Goal: Information Seeking & Learning: Find specific fact

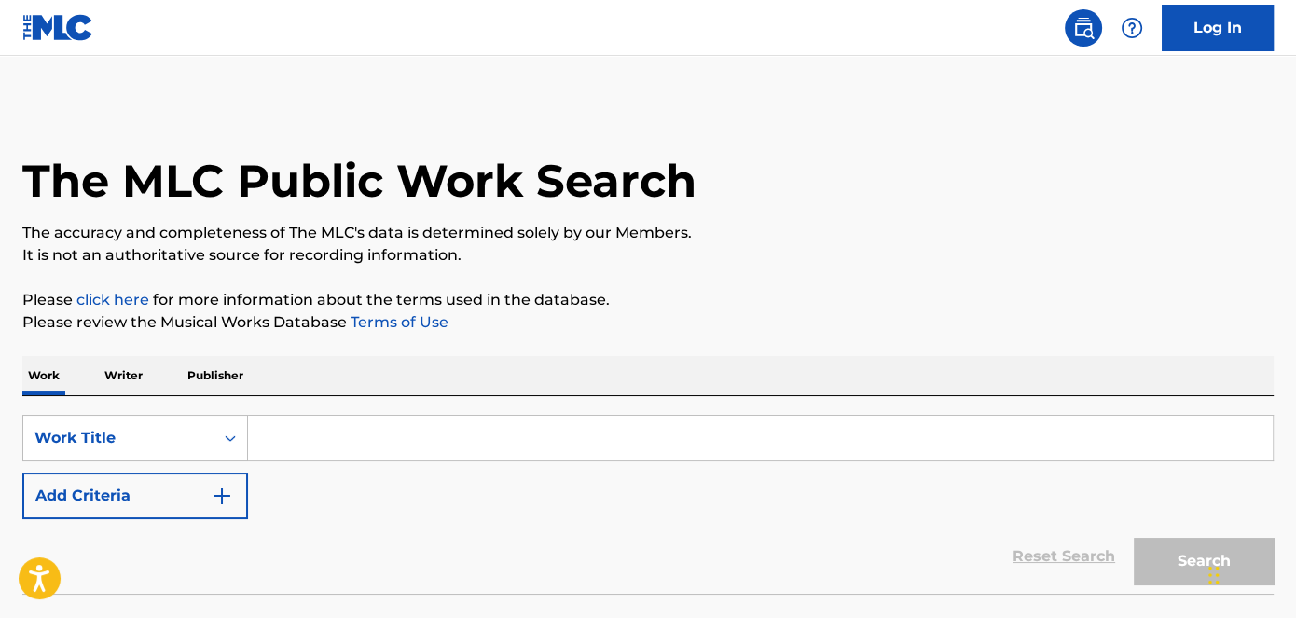
click at [298, 441] on input "Search Form" at bounding box center [760, 438] width 1024 height 45
paste input "26845474"
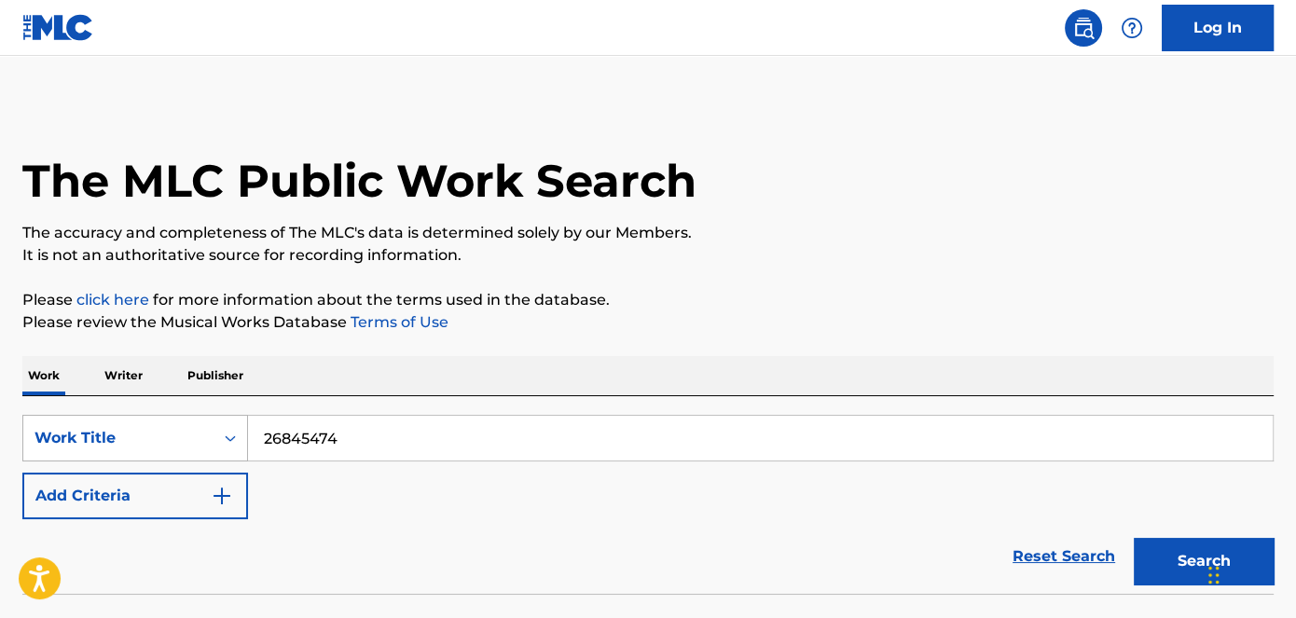
type input "26845474"
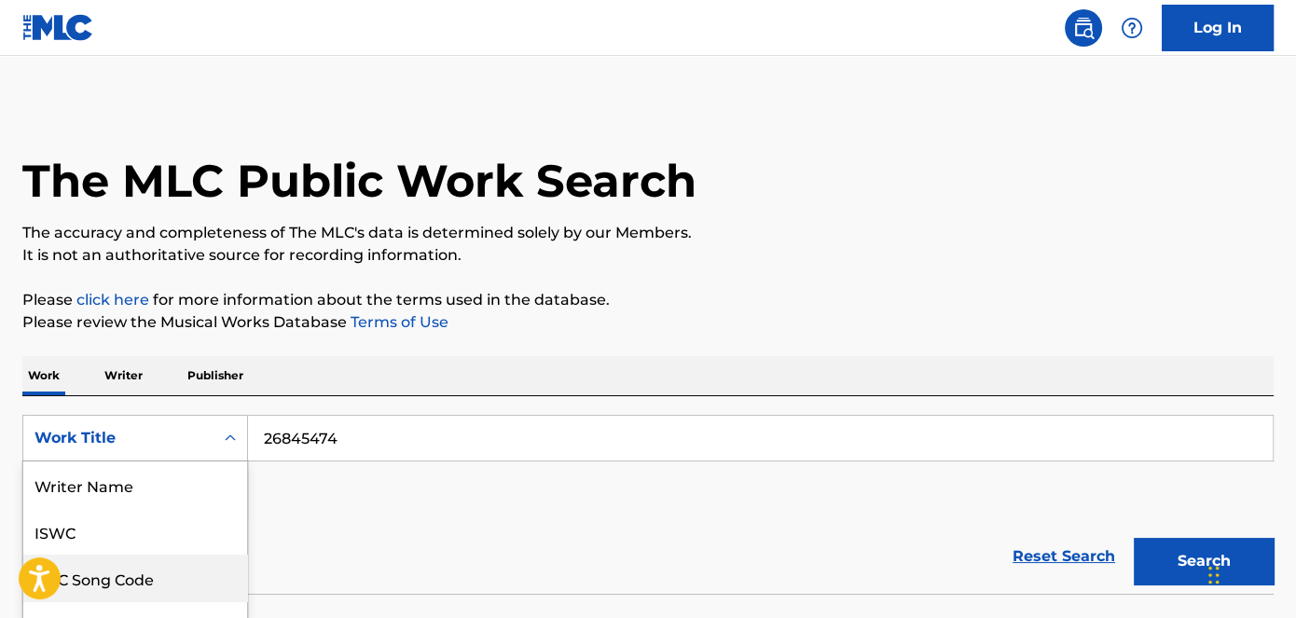
click at [199, 432] on div "8 results available. Use Up and Down to choose options, press Enter to select t…" at bounding box center [135, 438] width 226 height 47
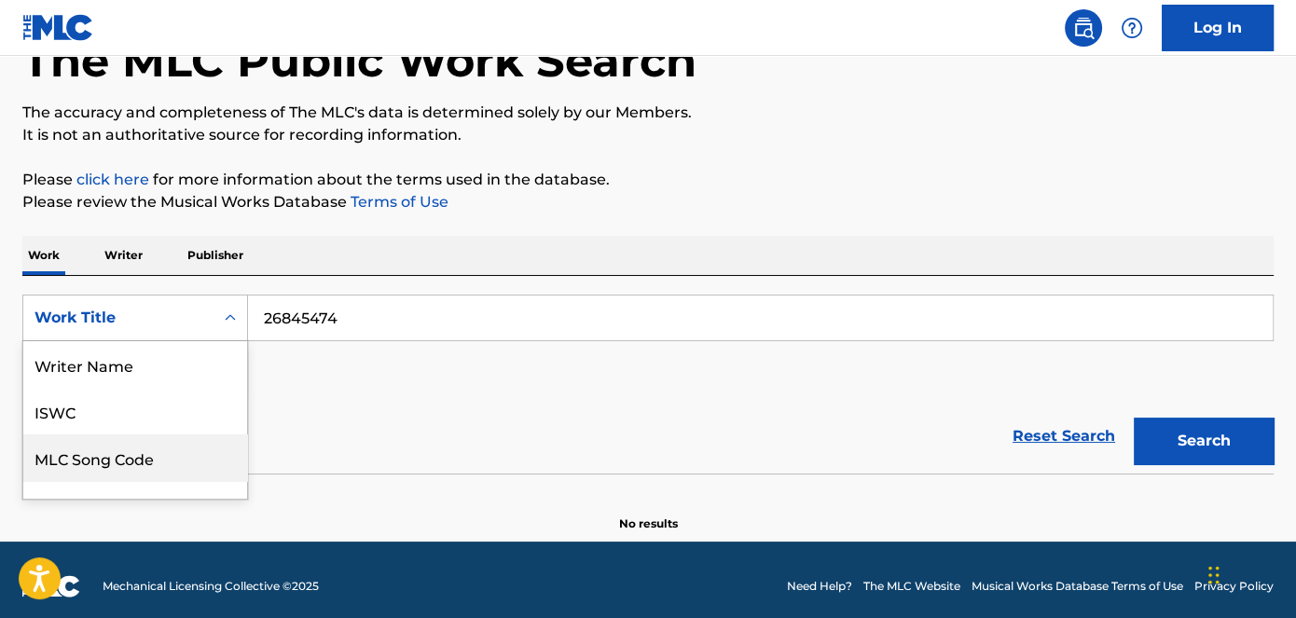
scroll to position [92, 0]
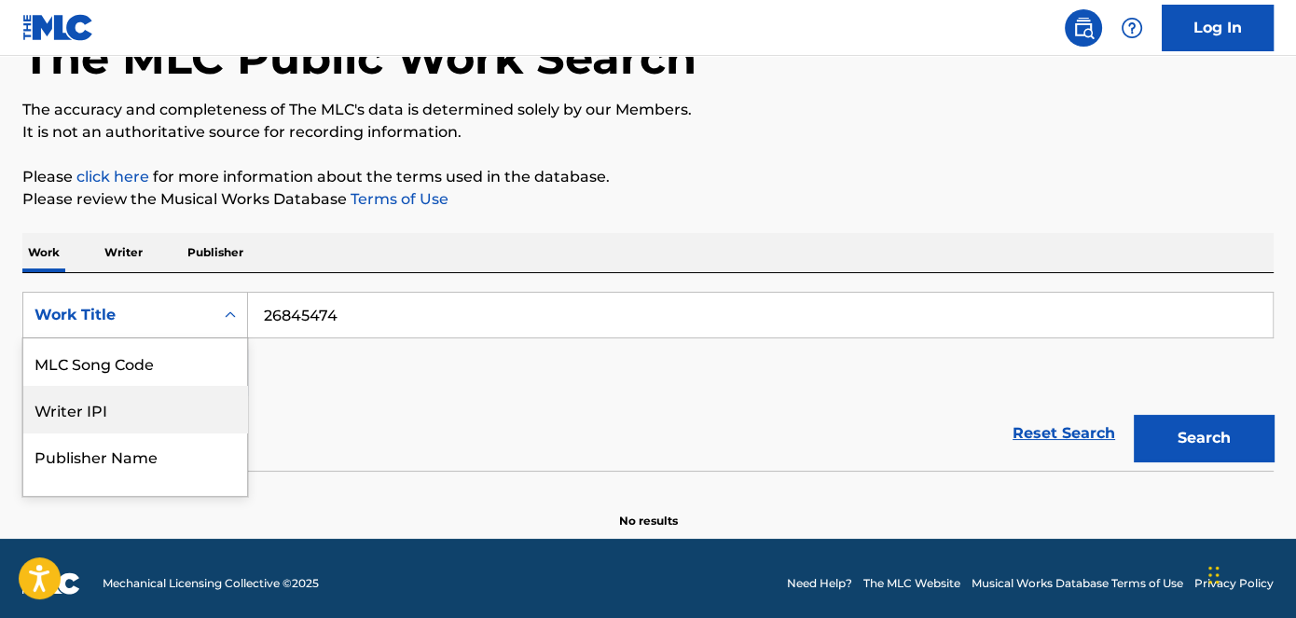
click at [149, 370] on div "MLC Song Code" at bounding box center [135, 362] width 224 height 47
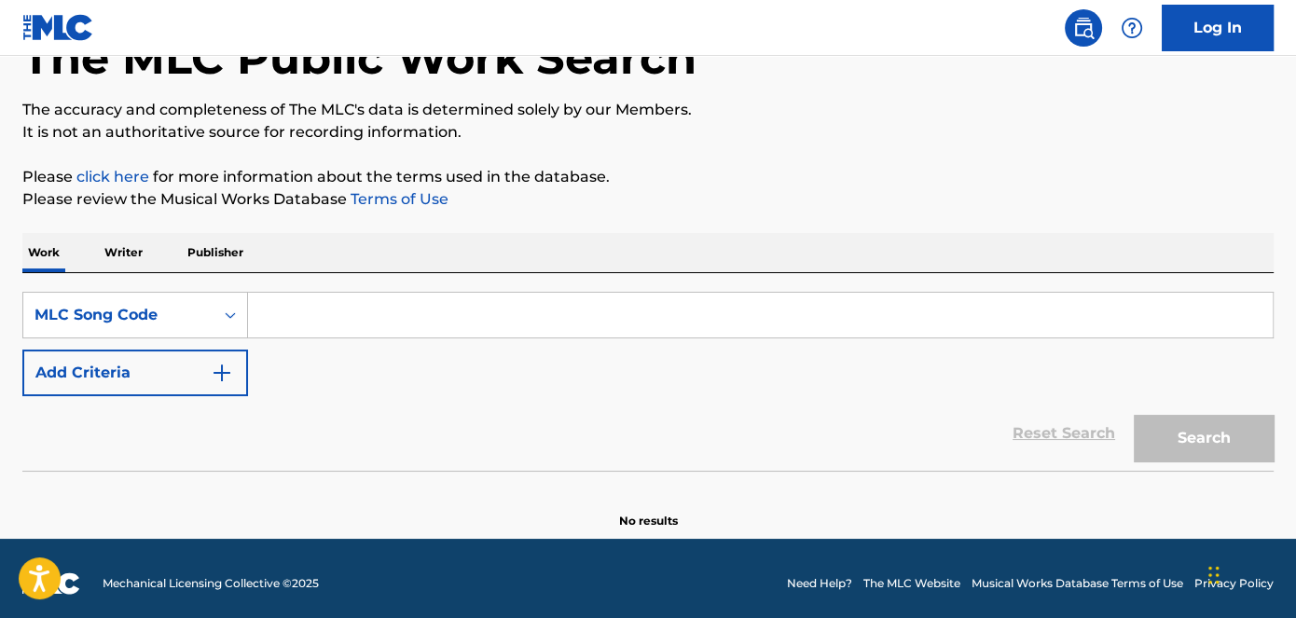
click at [1272, 444] on div "The MLC Public Work Search The accuracy and completeness of The MLC's data is d…" at bounding box center [648, 254] width 1296 height 550
click at [599, 293] on input "Search Form" at bounding box center [760, 315] width 1024 height 45
paste input "26845474"
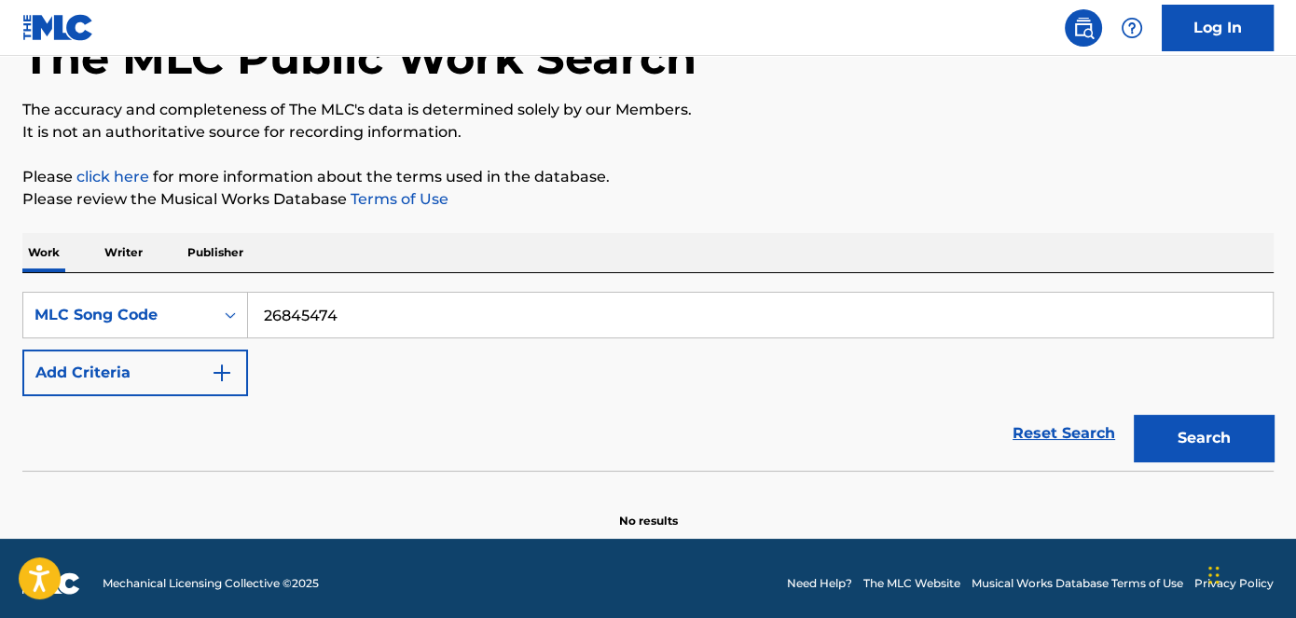
click at [1213, 429] on button "Search" at bounding box center [1203, 438] width 140 height 47
drag, startPoint x: 370, startPoint y: 313, endPoint x: 296, endPoint y: 279, distance: 81.3
click at [140, 267] on div "Work Writer Publisher SearchWithCriteria71d73a52-3cbf-4ab1-8e13-840bae77bb43 ML…" at bounding box center [647, 381] width 1251 height 296
paste input "CA0FI"
type input "CA0FI4"
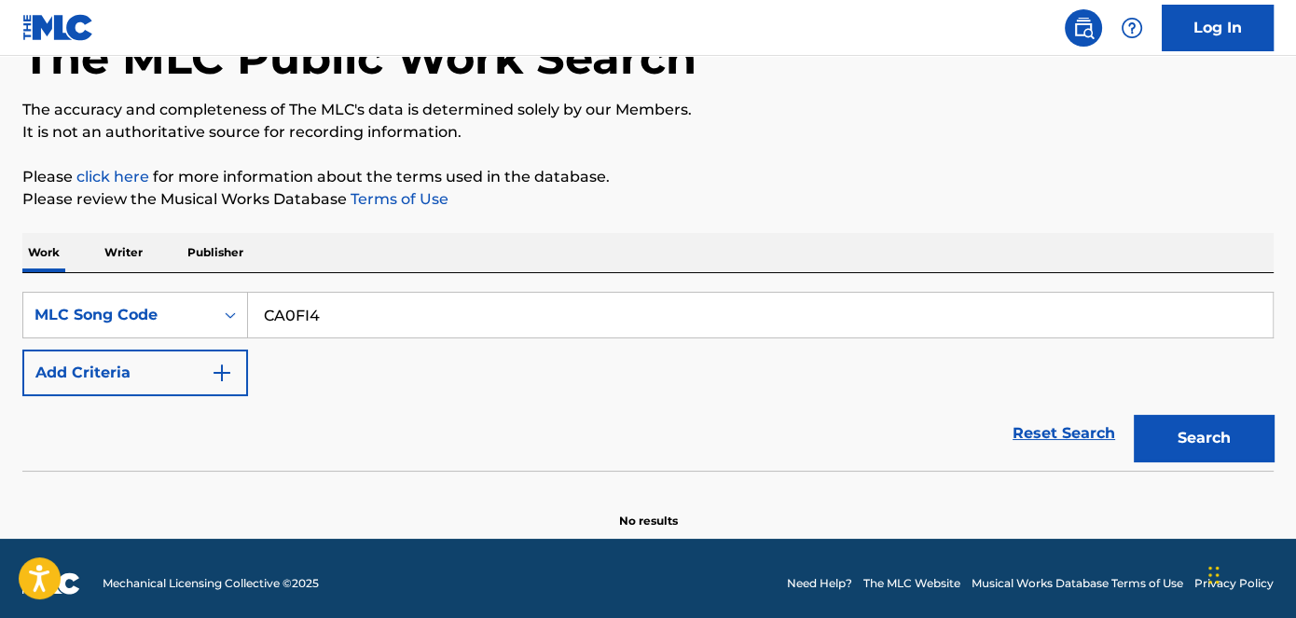
click at [1227, 453] on button "Search" at bounding box center [1203, 438] width 140 height 47
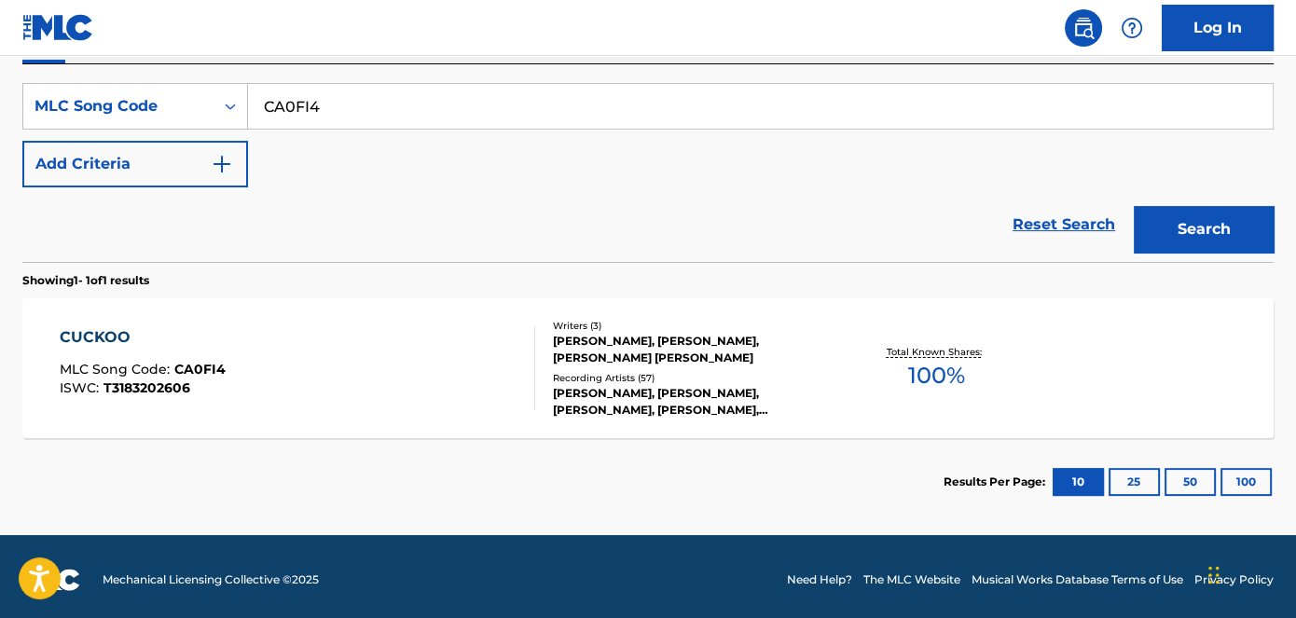
scroll to position [337, 0]
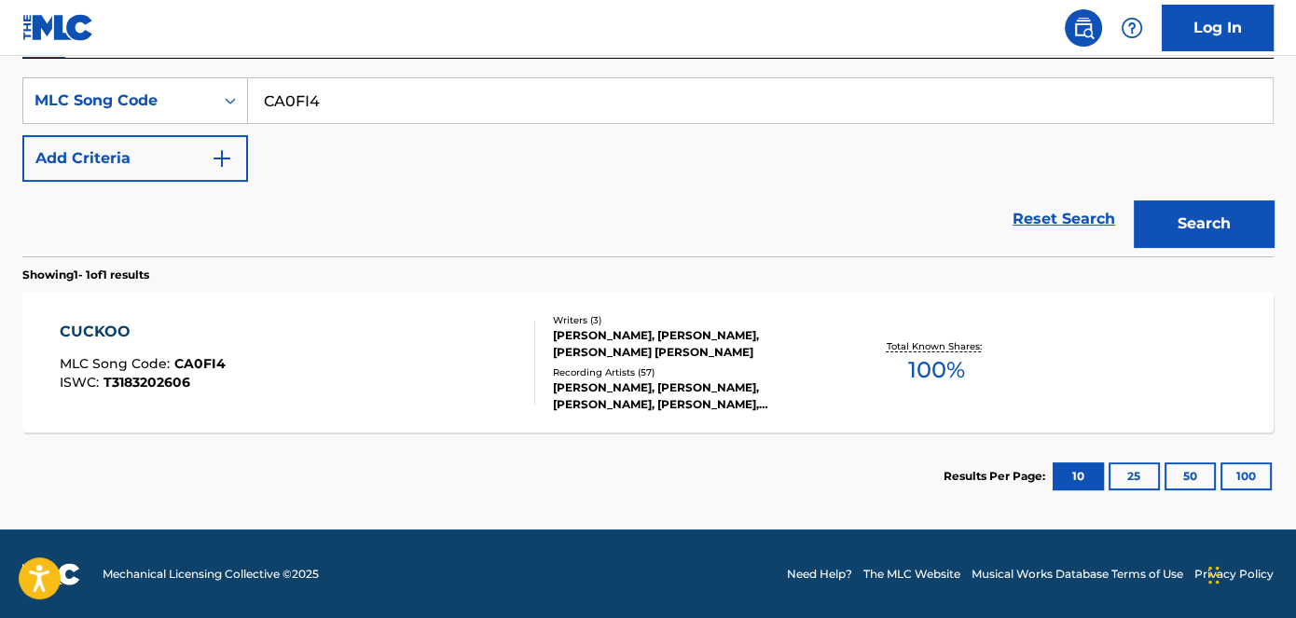
click at [681, 347] on div "[PERSON_NAME], [PERSON_NAME], [PERSON_NAME] [PERSON_NAME]" at bounding box center [693, 344] width 280 height 34
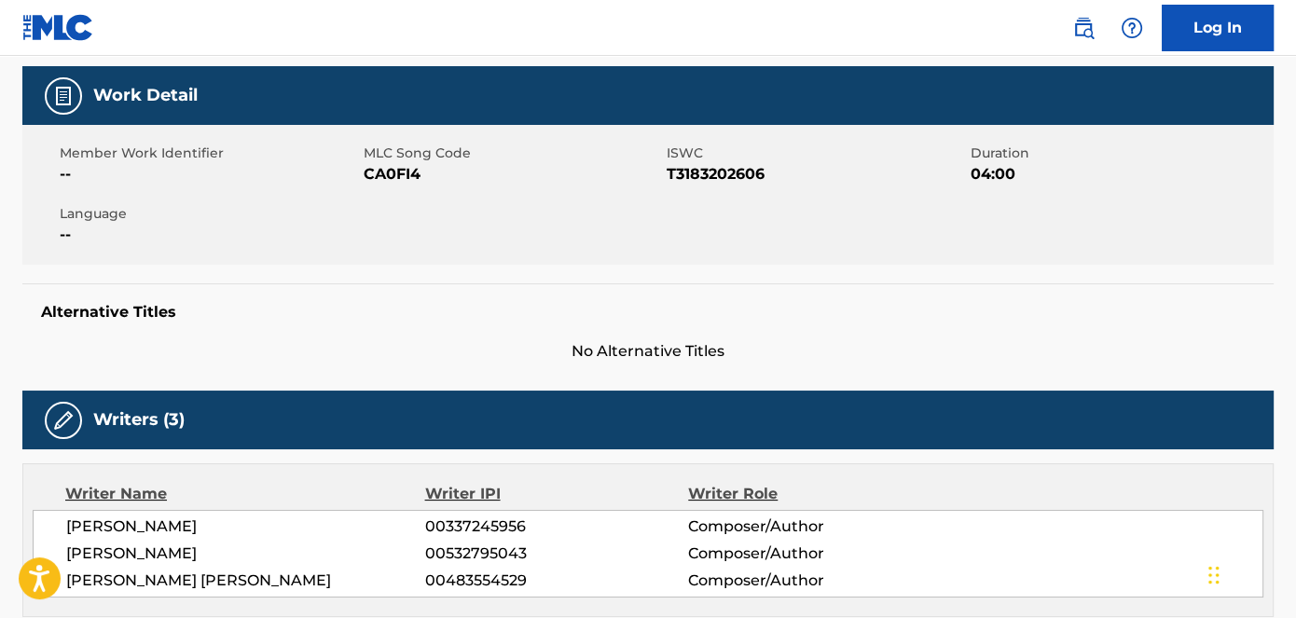
scroll to position [84, 0]
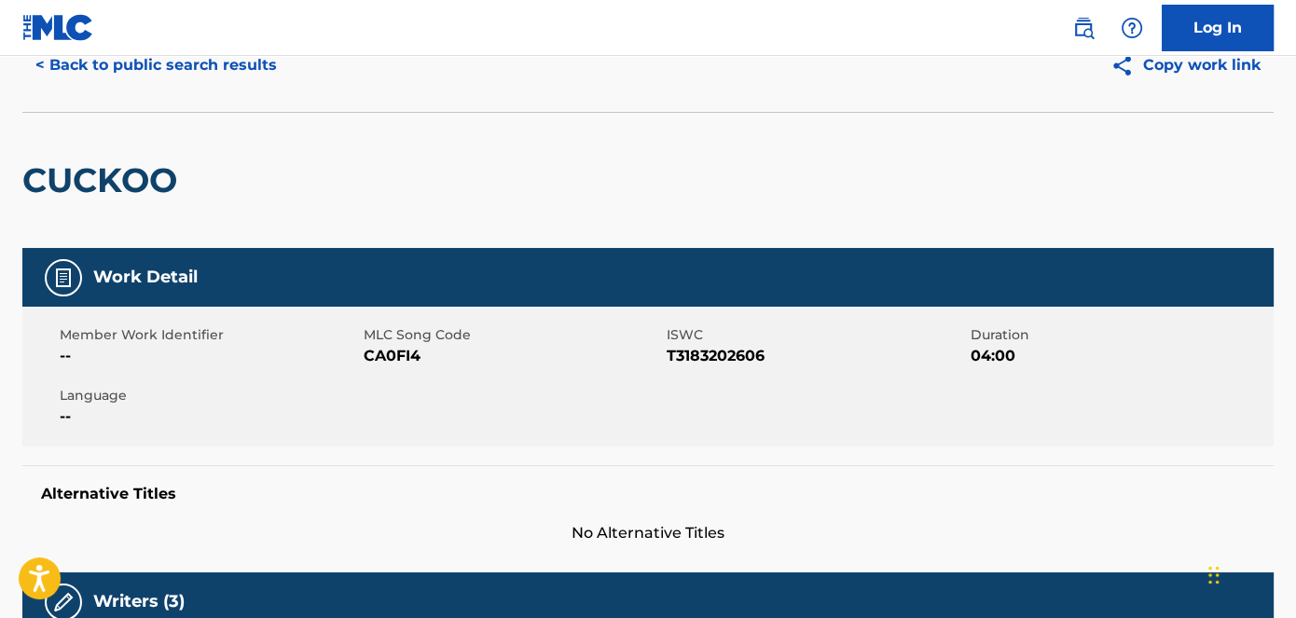
click at [173, 71] on button "< Back to public search results" at bounding box center [155, 65] width 267 height 47
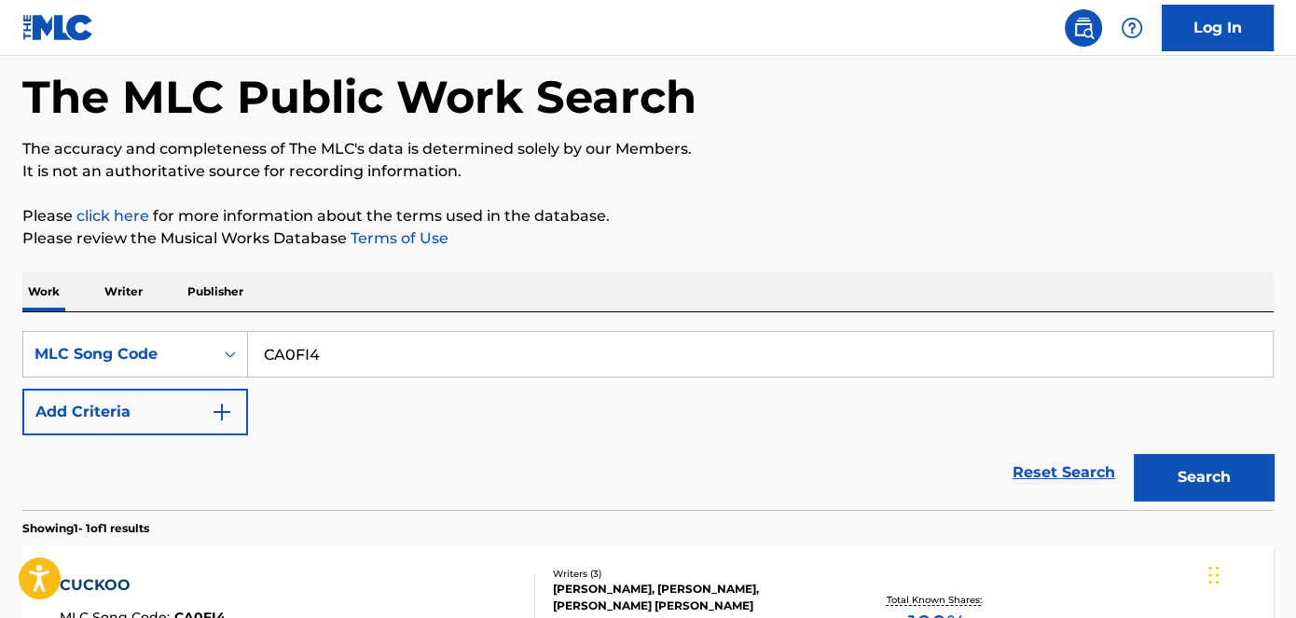
scroll to position [289, 0]
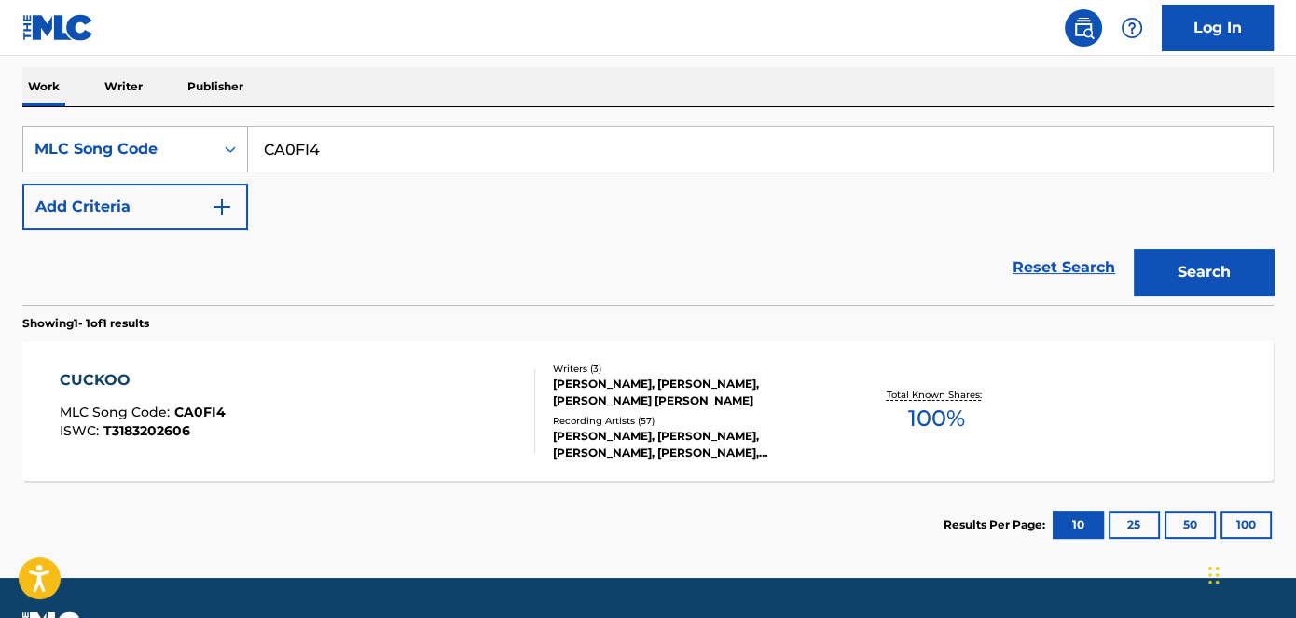
drag, startPoint x: 474, startPoint y: 142, endPoint x: 205, endPoint y: 146, distance: 269.4
click at [212, 147] on div "SearchWithCriteria71d73a52-3cbf-4ab1-8e13-840bae77bb43 MLC Song Code CA0FI4" at bounding box center [647, 149] width 1251 height 47
paste input "I2845K"
type input "I2845K"
drag, startPoint x: 1190, startPoint y: 258, endPoint x: 1180, endPoint y: 261, distance: 10.6
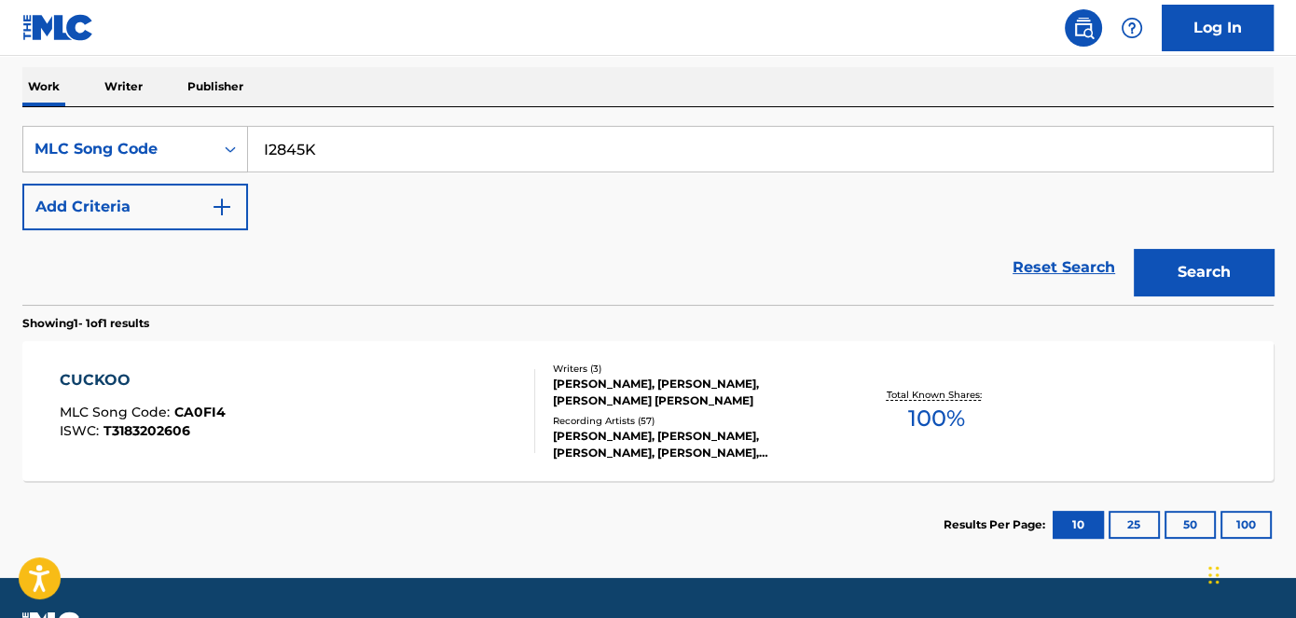
click at [1185, 258] on button "Search" at bounding box center [1203, 272] width 140 height 47
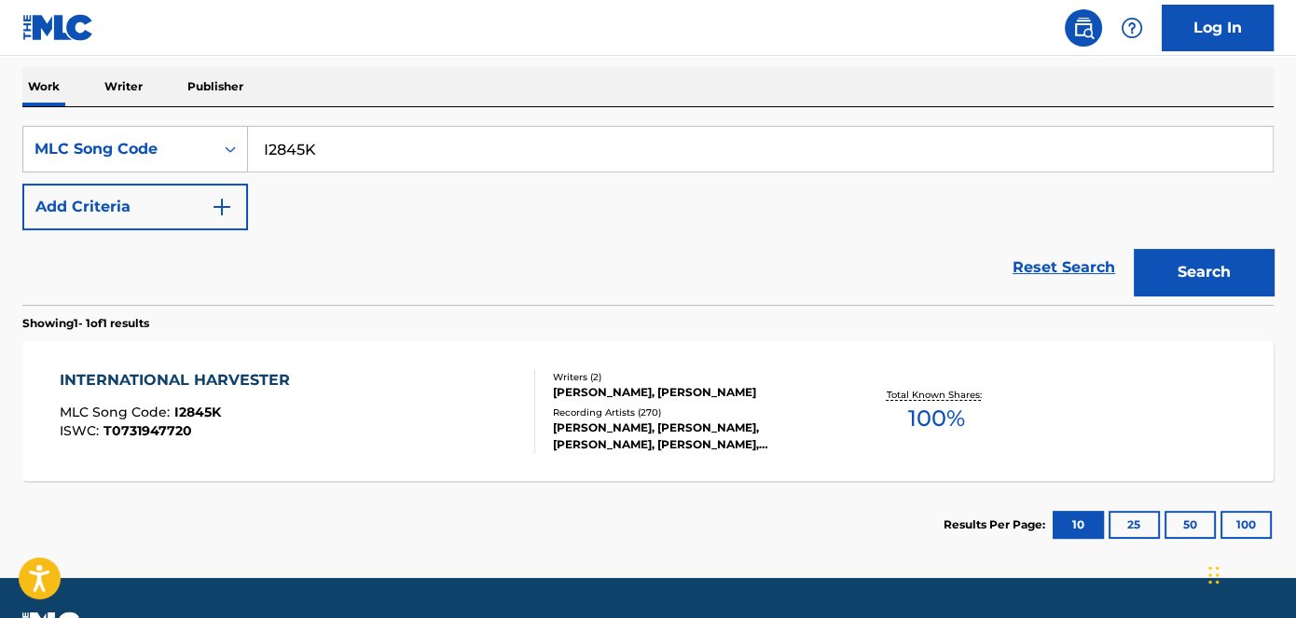
click at [625, 411] on div "Recording Artists ( 270 )" at bounding box center [693, 412] width 280 height 14
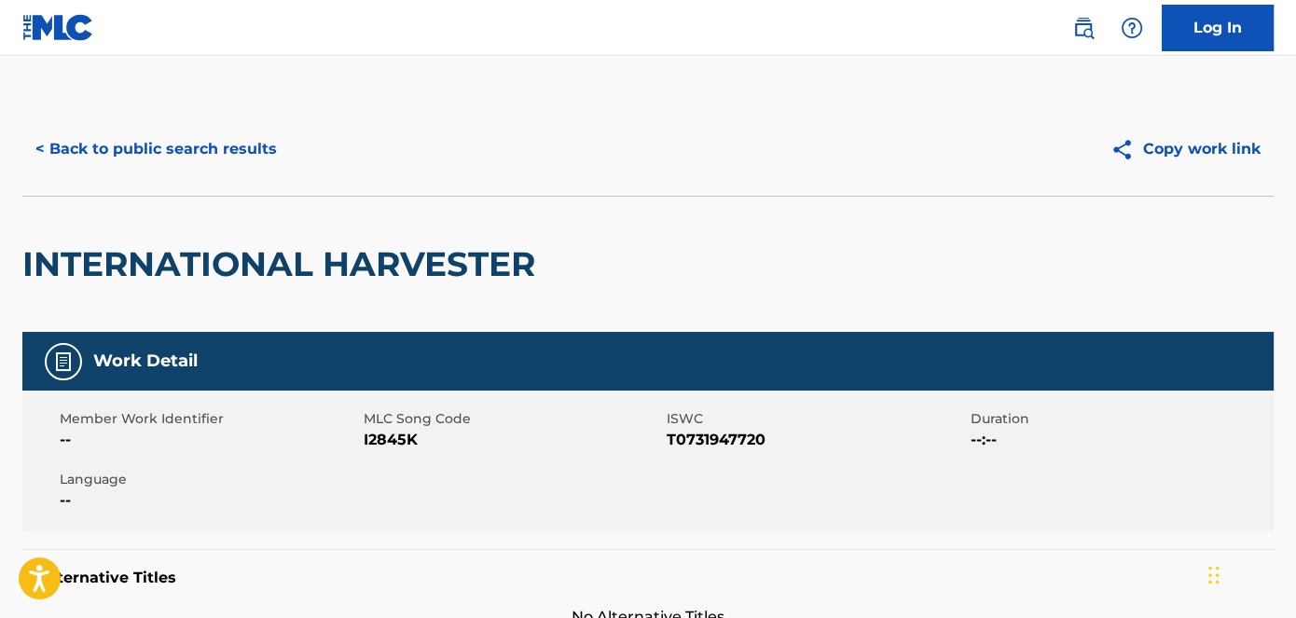
click at [199, 157] on button "< Back to public search results" at bounding box center [155, 149] width 267 height 47
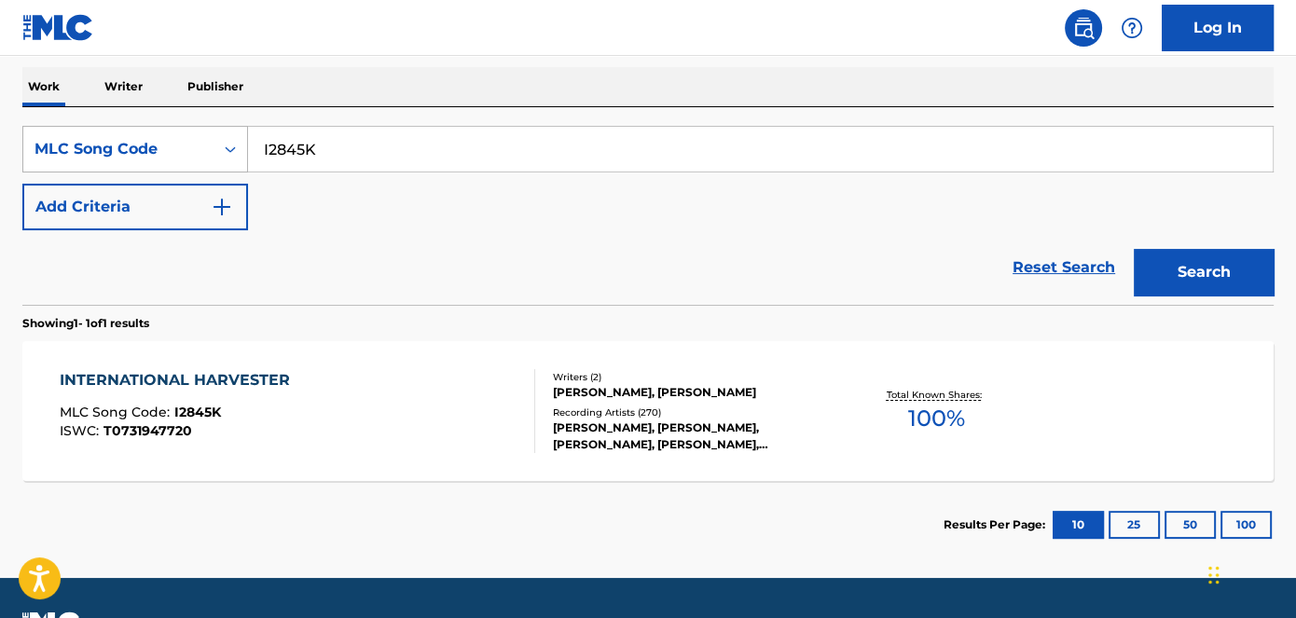
drag, startPoint x: 410, startPoint y: 159, endPoint x: 182, endPoint y: 152, distance: 228.5
click at [186, 152] on div "SearchWithCriteria71d73a52-3cbf-4ab1-8e13-840bae77bb43 MLC Song Code I2845K" at bounding box center [647, 149] width 1251 height 47
paste input "S0964H"
type input "S0964H"
click at [1133, 249] on button "Search" at bounding box center [1203, 272] width 140 height 47
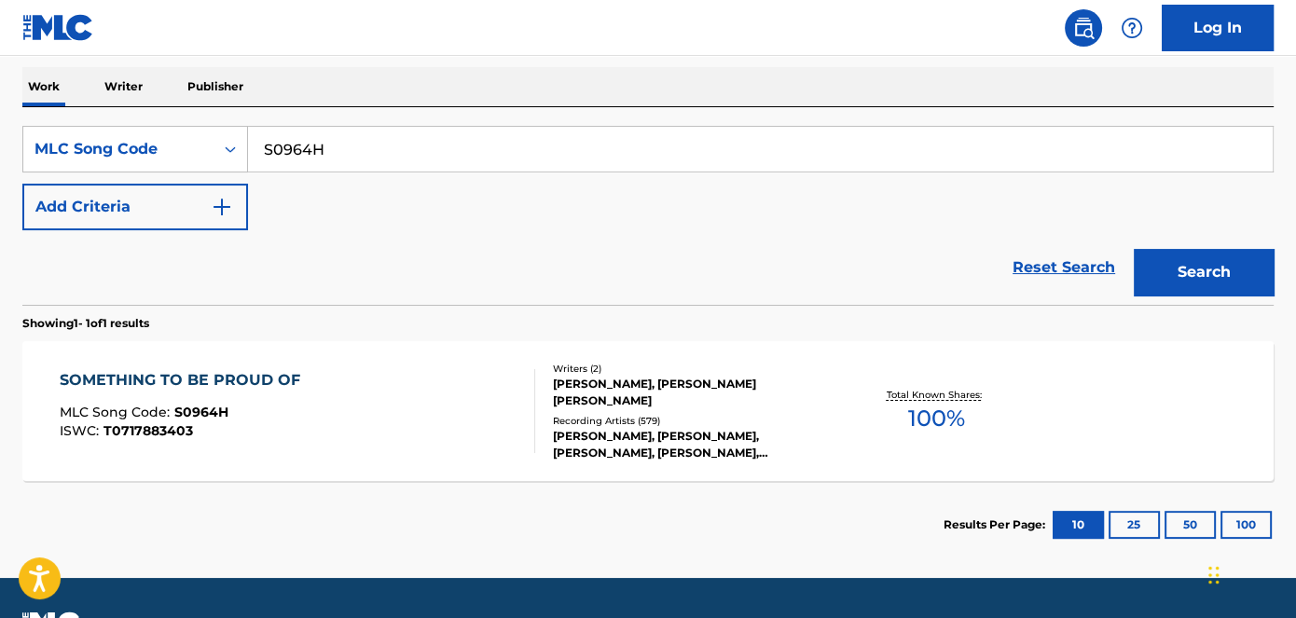
click at [529, 392] on div at bounding box center [526, 411] width 15 height 84
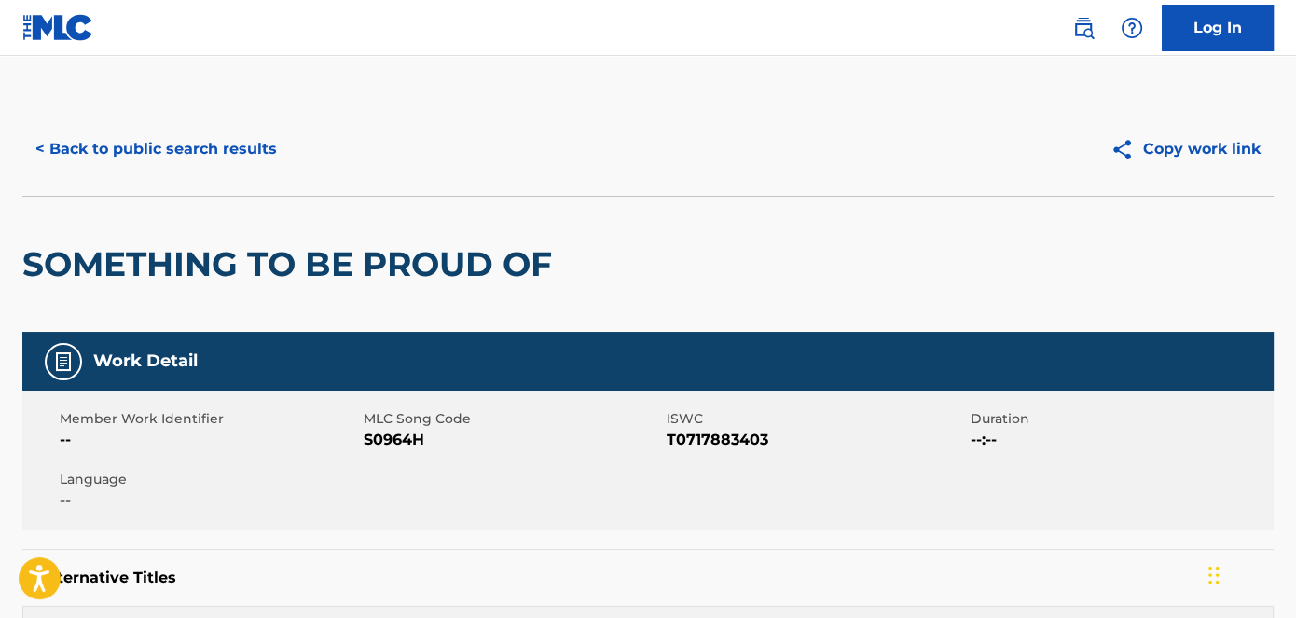
click at [168, 144] on button "< Back to public search results" at bounding box center [155, 149] width 267 height 47
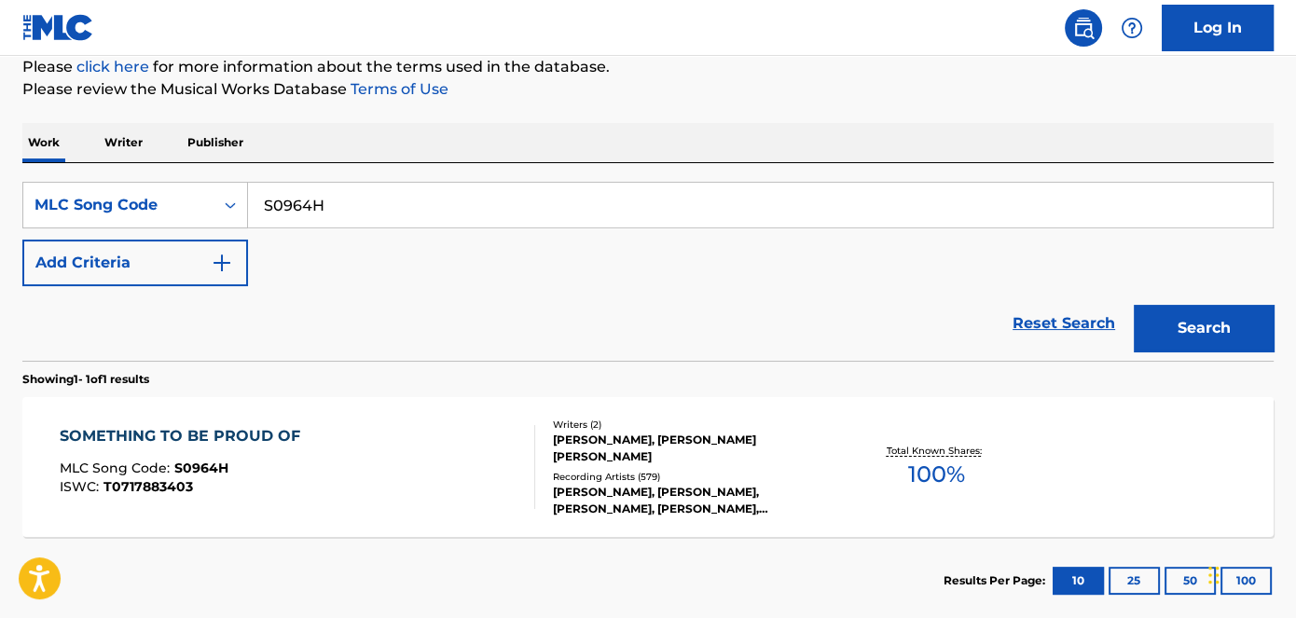
scroll to position [204, 0]
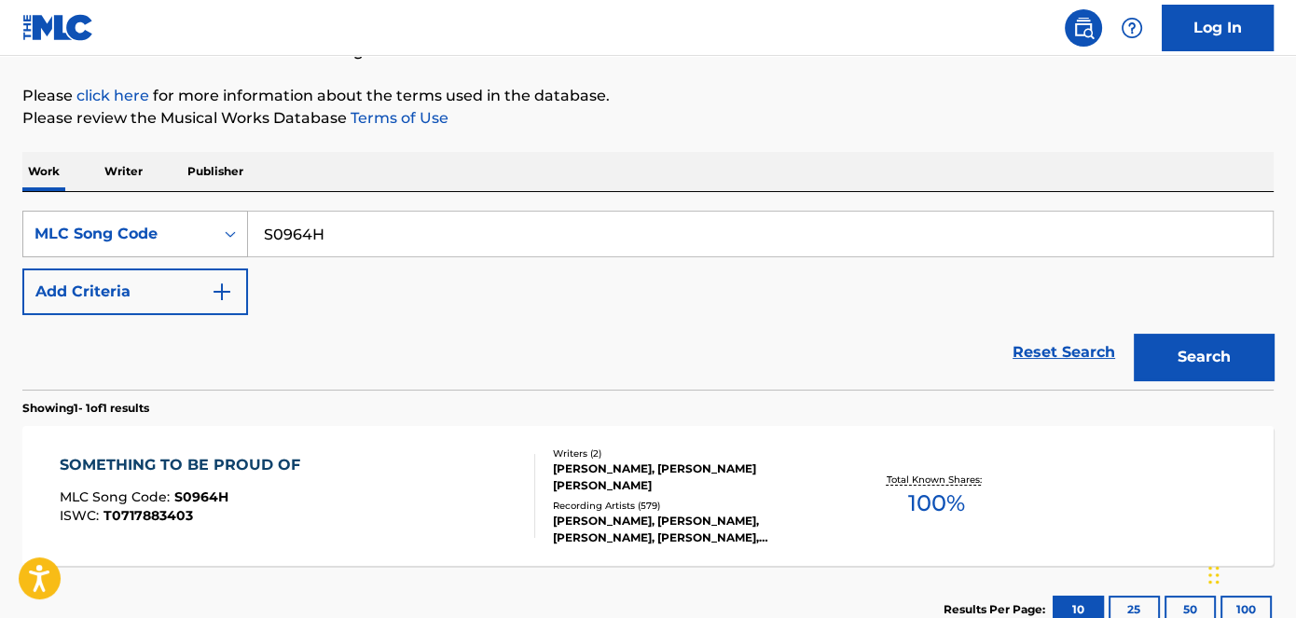
drag, startPoint x: 367, startPoint y: 236, endPoint x: 196, endPoint y: 236, distance: 171.5
click at [196, 236] on div "SearchWithCriteria71d73a52-3cbf-4ab1-8e13-840bae77bb43 MLC Song Code S0964H" at bounding box center [647, 234] width 1251 height 47
paste input "PJ1RE5"
type input "PJ1RE5"
drag, startPoint x: 1161, startPoint y: 356, endPoint x: 947, endPoint y: 303, distance: 220.8
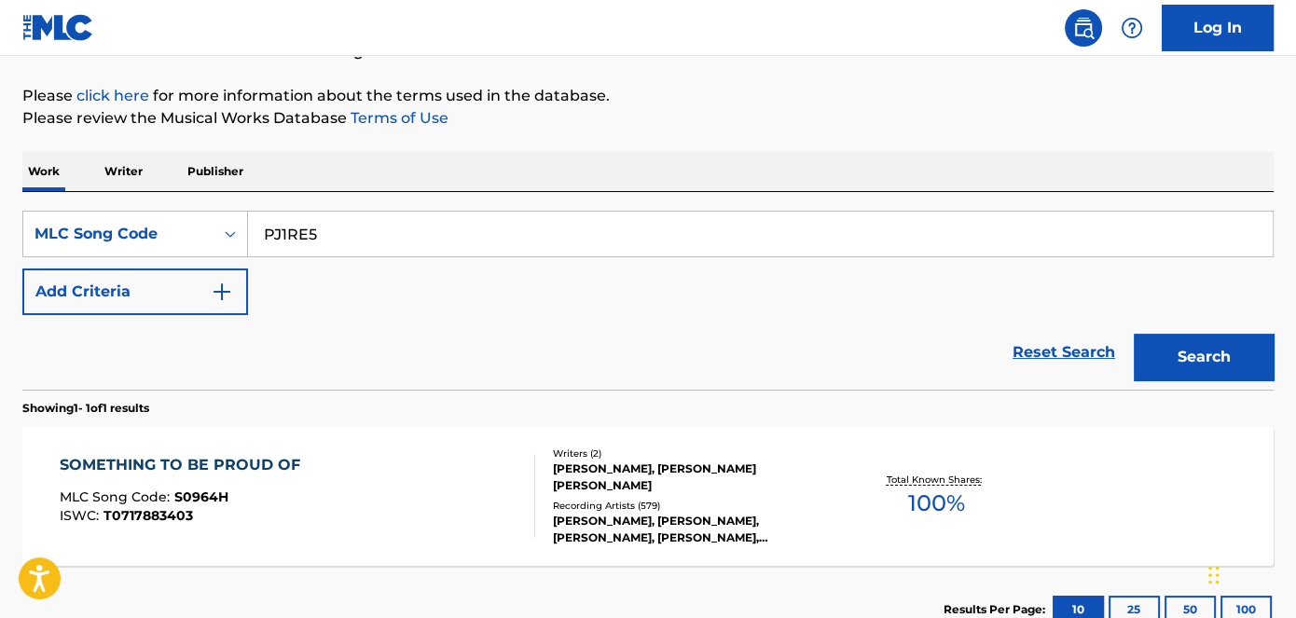
click at [1162, 356] on button "Search" at bounding box center [1203, 357] width 140 height 47
click at [672, 487] on div "Writers ( 2 ) [PERSON_NAME], [PERSON_NAME] [PERSON_NAME] Recording Artists ( 75…" at bounding box center [683, 496] width 297 height 100
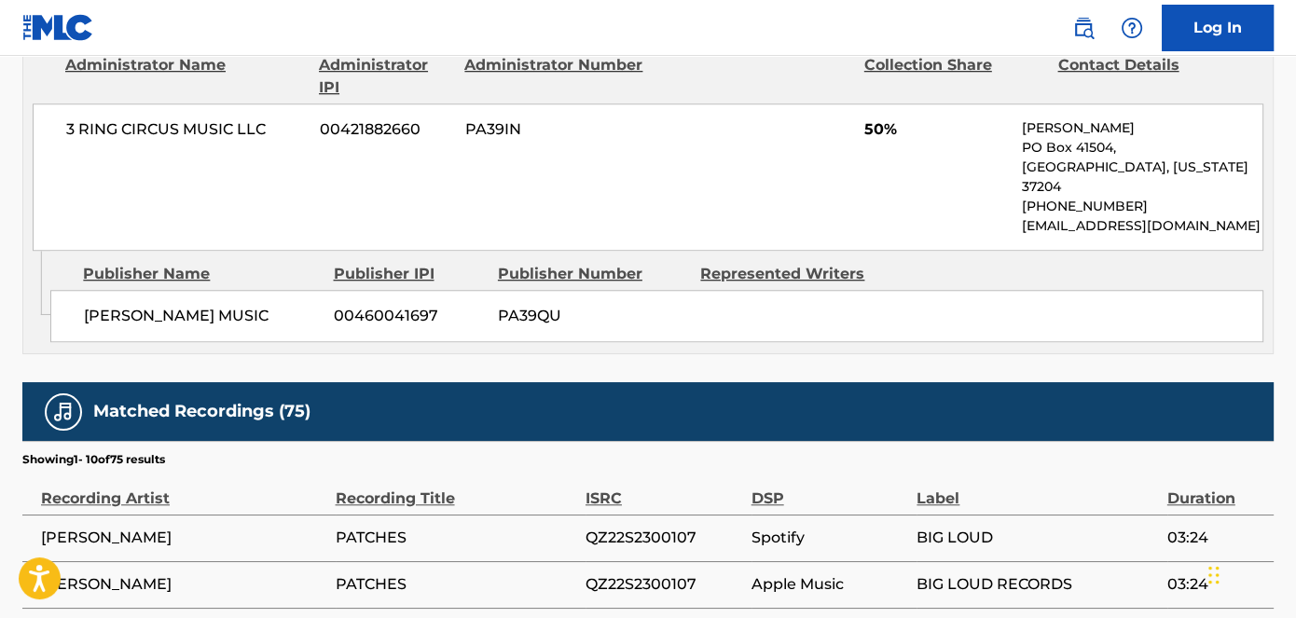
scroll to position [1610, 0]
